Goal: Find contact information: Find contact information

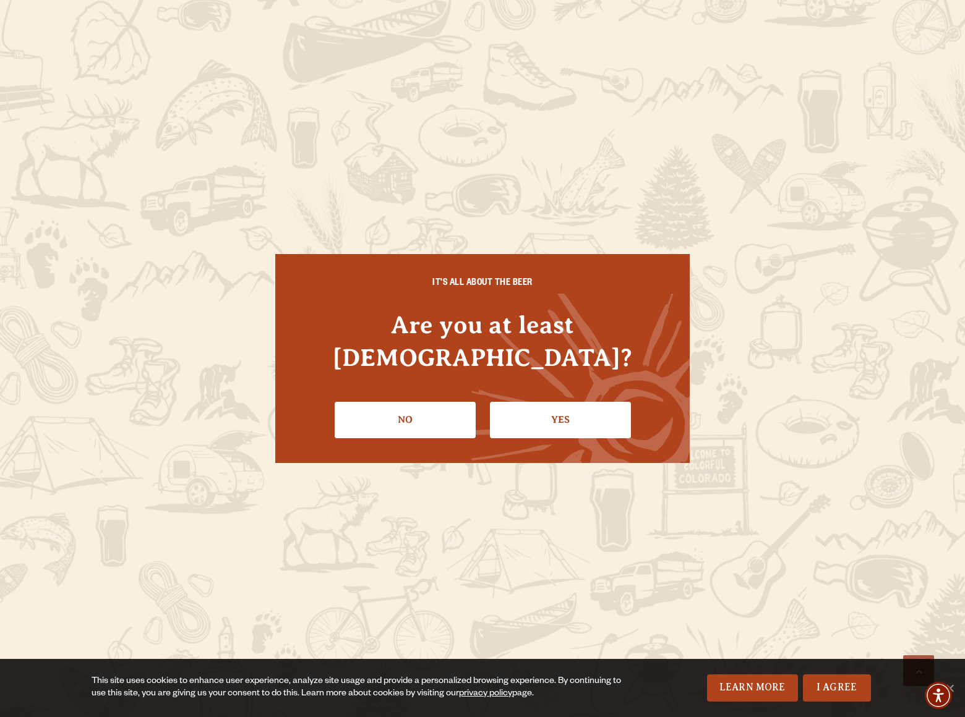
scroll to position [3357, 0]
select select "TAPROOM / BREWERY"
click at [113, 456] on div "IT'S ALL ABOUT THE BEER Are you at least [DEMOGRAPHIC_DATA]? No Yes" at bounding box center [482, 358] width 965 height 717
